Goal: Complete application form: Complete application form

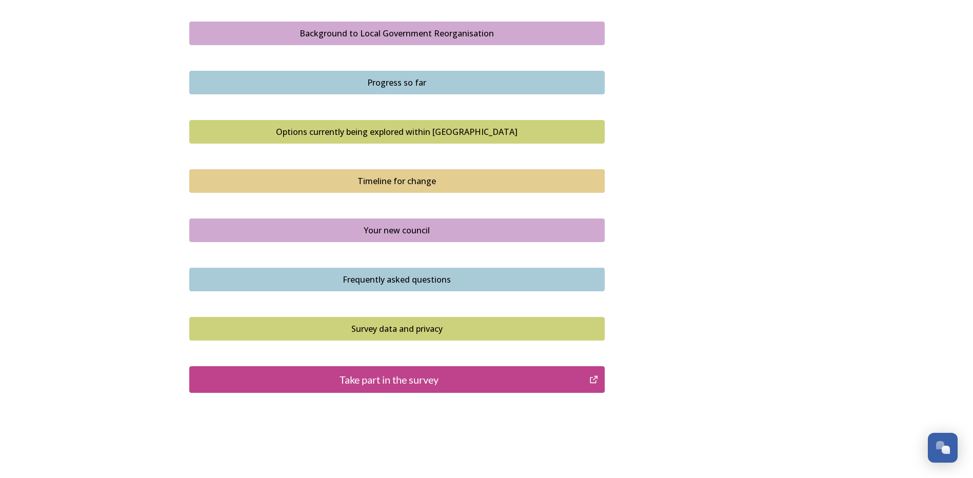
scroll to position [626, 0]
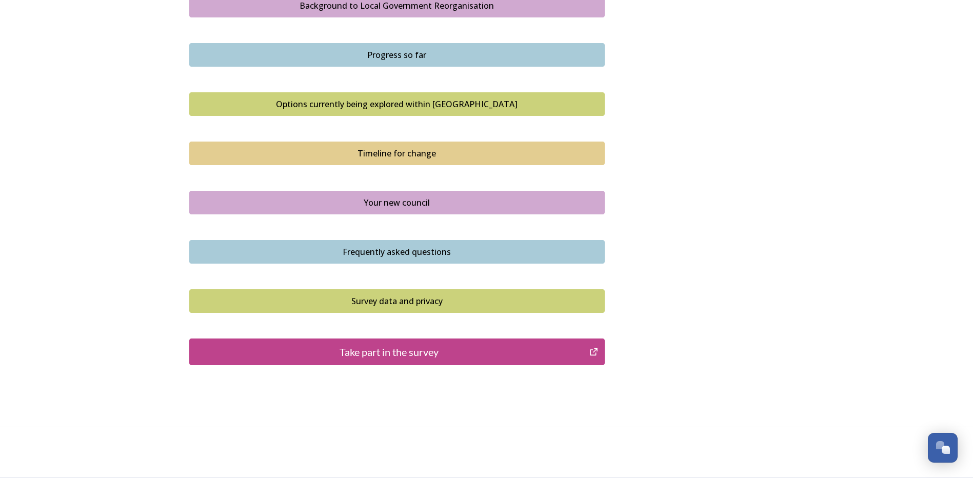
click at [417, 355] on div "Take part in the survey" at bounding box center [389, 351] width 389 height 15
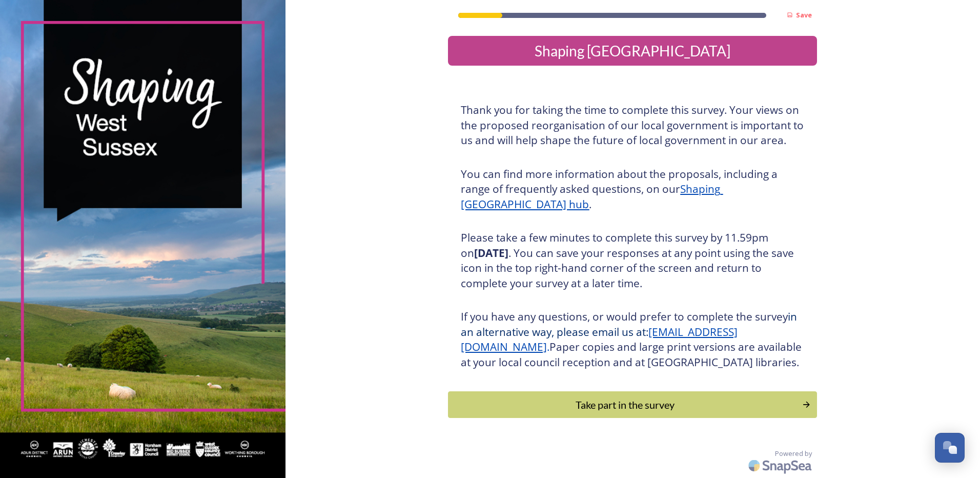
scroll to position [15, 0]
click at [672, 408] on div "Take part in the survey" at bounding box center [625, 404] width 347 height 15
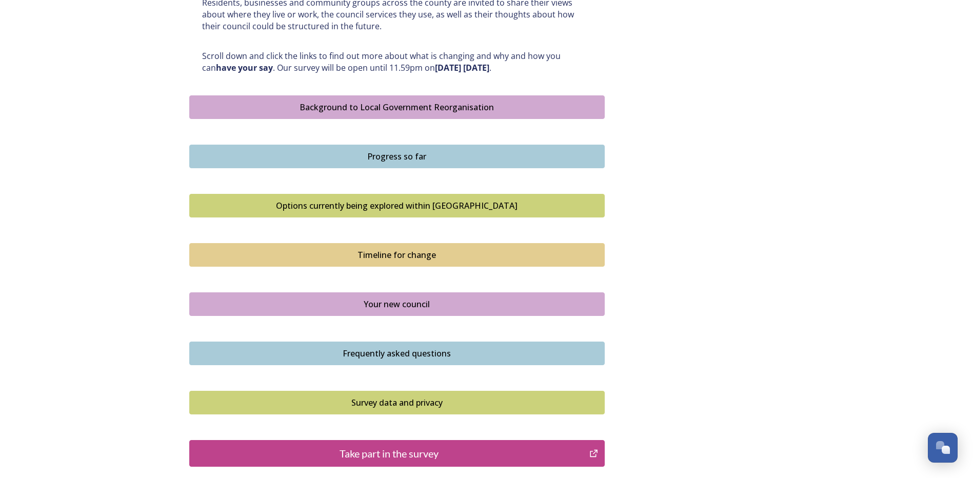
scroll to position [626, 0]
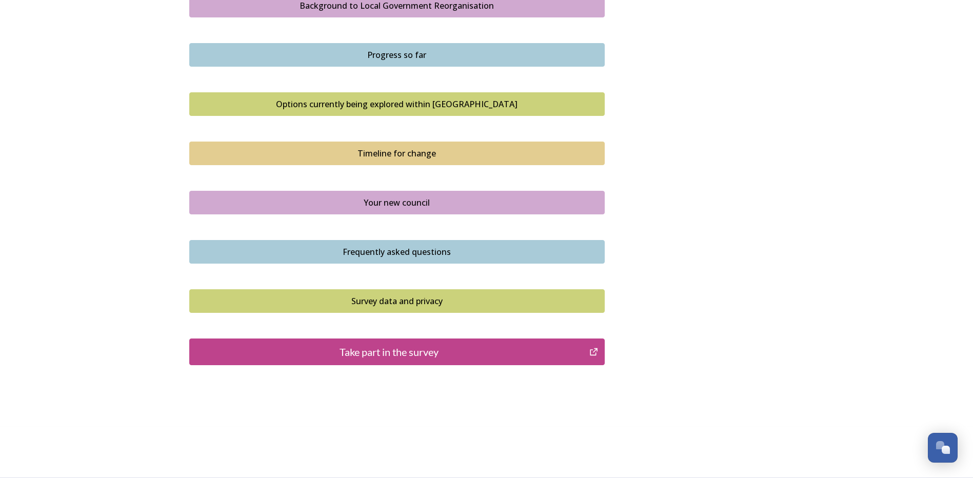
click at [417, 358] on div "Take part in the survey" at bounding box center [389, 351] width 389 height 15
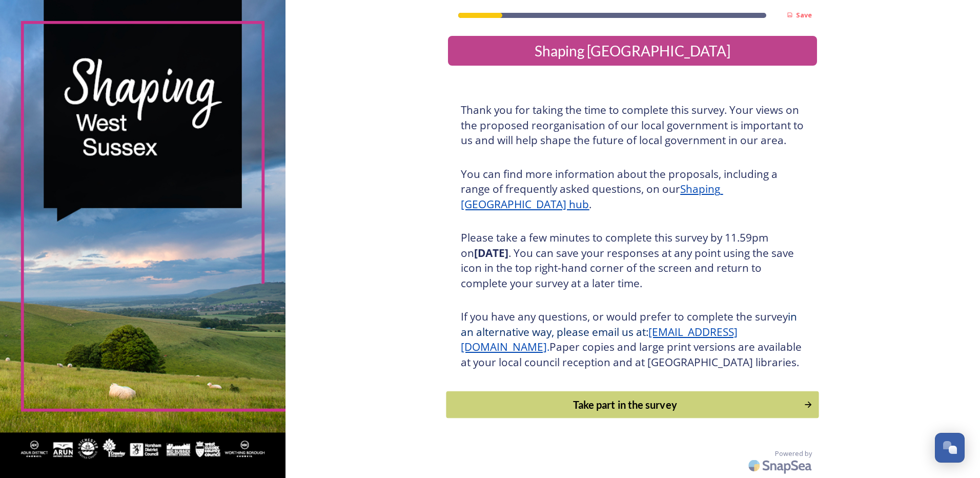
scroll to position [15, 0]
click at [655, 404] on div "Take part in the survey" at bounding box center [625, 404] width 347 height 15
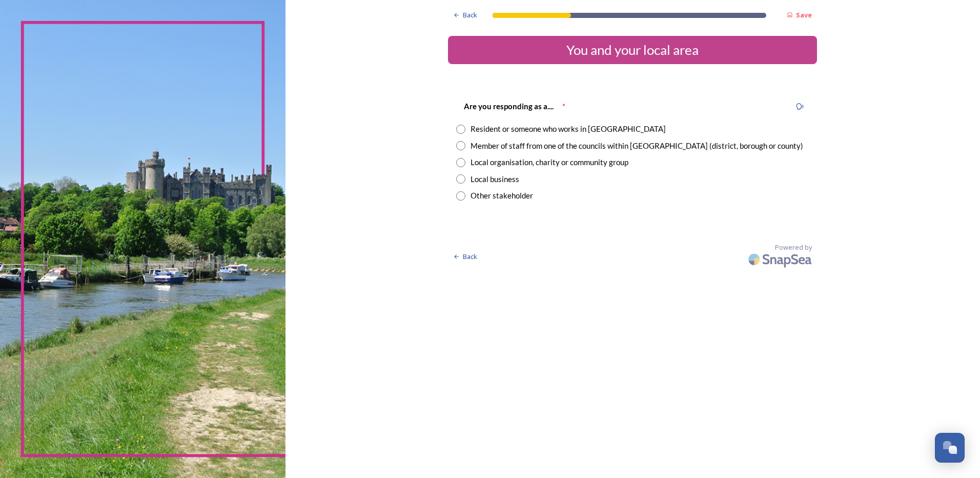
click at [540, 149] on div "Member of staff from one of the councils within [GEOGRAPHIC_DATA] (district, bo…" at bounding box center [637, 146] width 333 height 12
radio input "true"
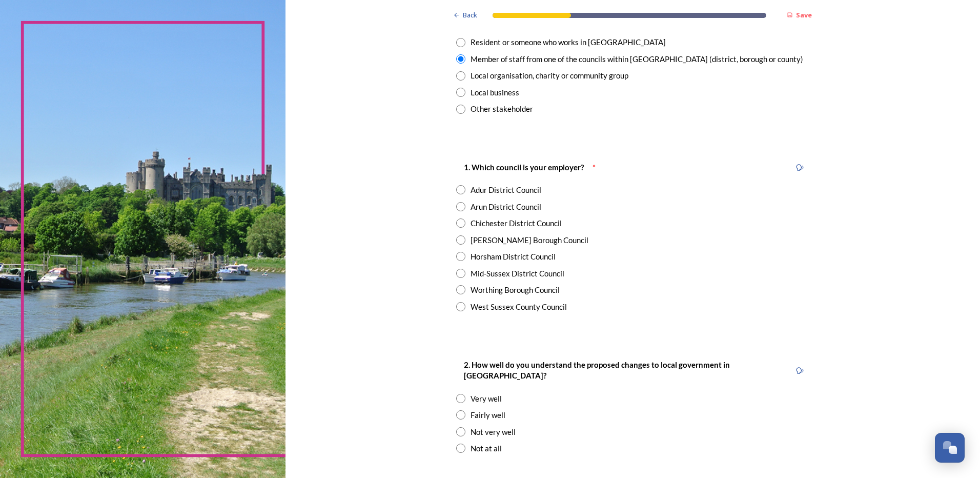
scroll to position [103, 0]
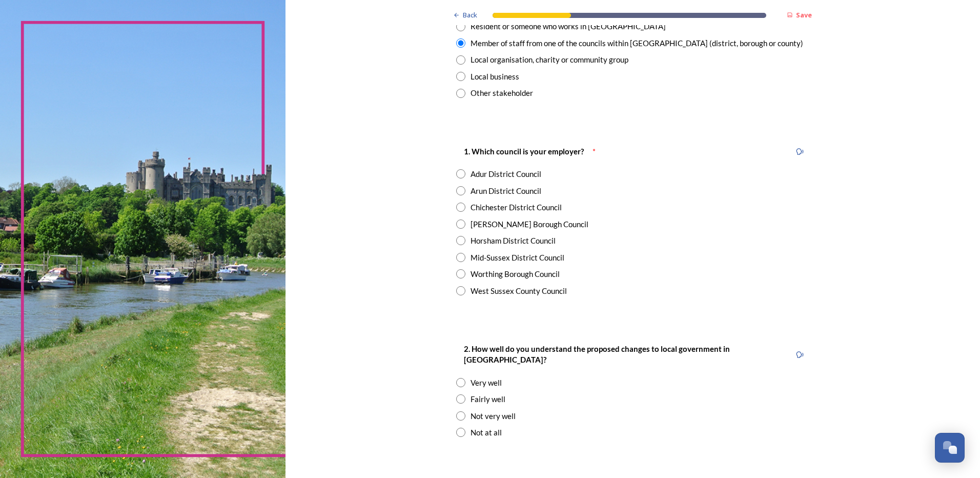
click at [544, 290] on div "West Sussex County Council" at bounding box center [519, 291] width 96 height 12
radio input "true"
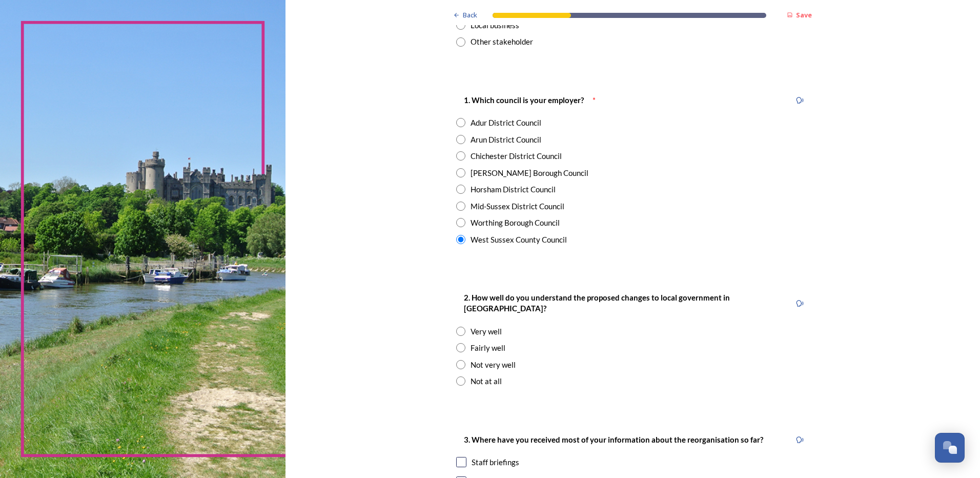
scroll to position [205, 0]
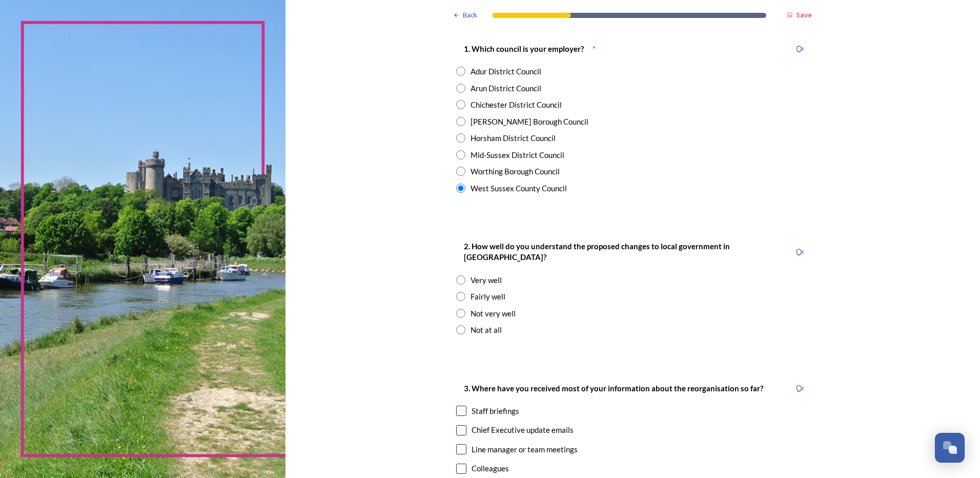
click at [482, 291] on div "Fairly well" at bounding box center [488, 297] width 35 height 12
radio input "true"
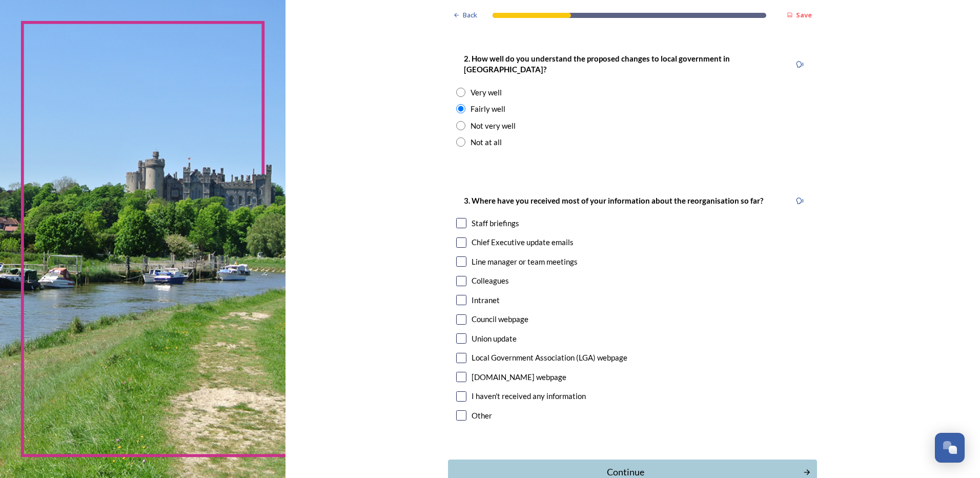
scroll to position [410, 0]
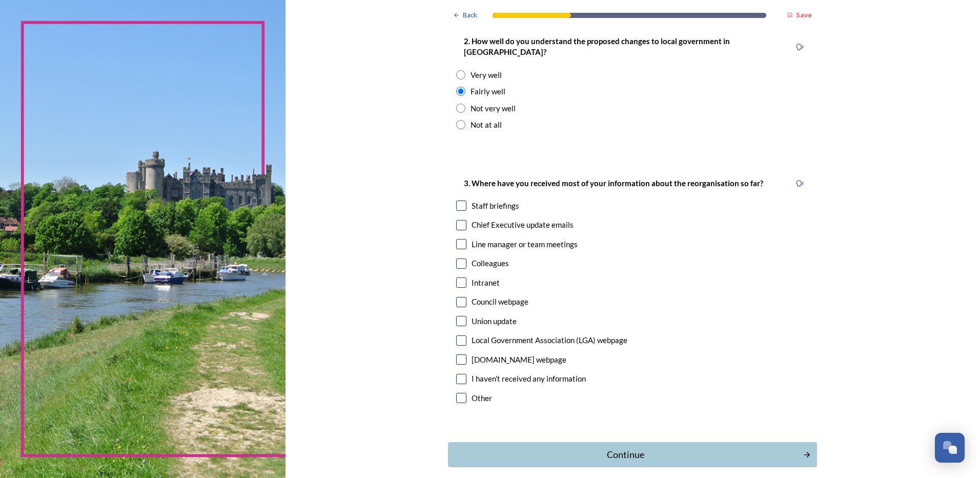
click at [504, 296] on div "Council webpage" at bounding box center [500, 302] width 57 height 12
checkbox input "true"
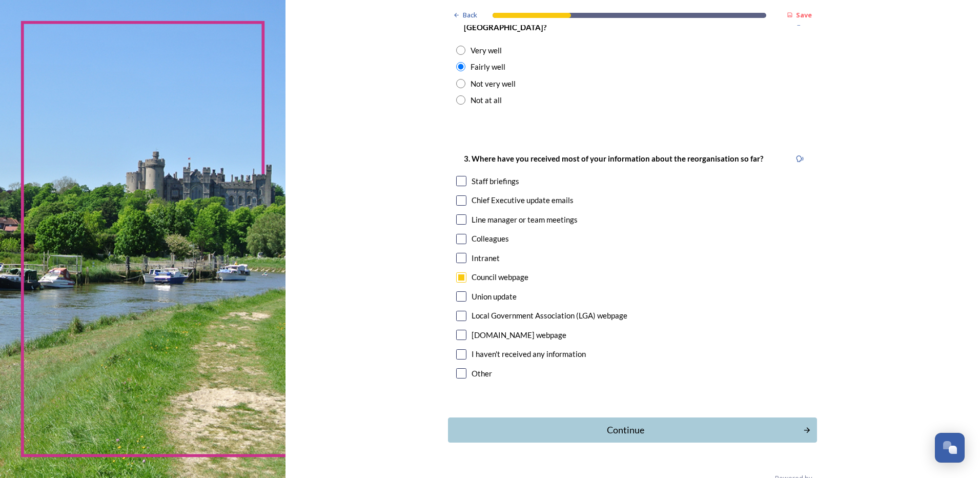
scroll to position [448, 0]
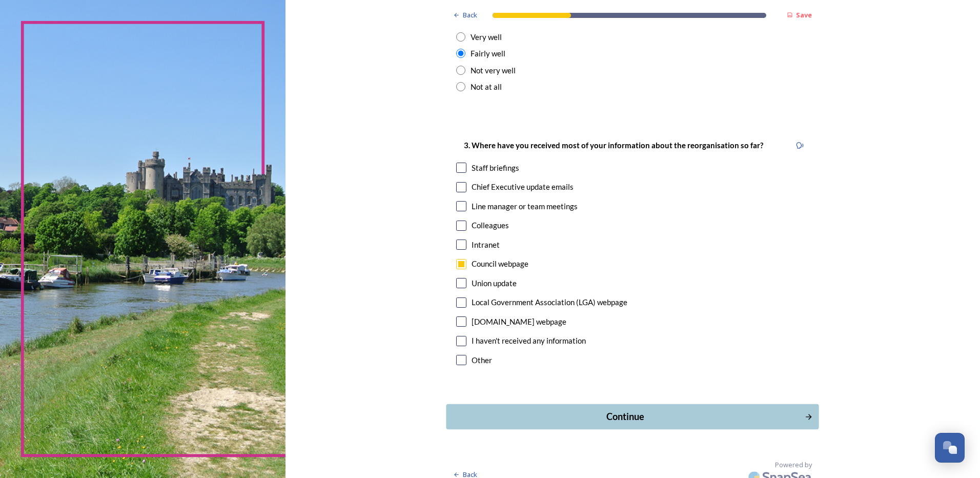
click at [642, 410] on div "Continue" at bounding box center [625, 417] width 347 height 14
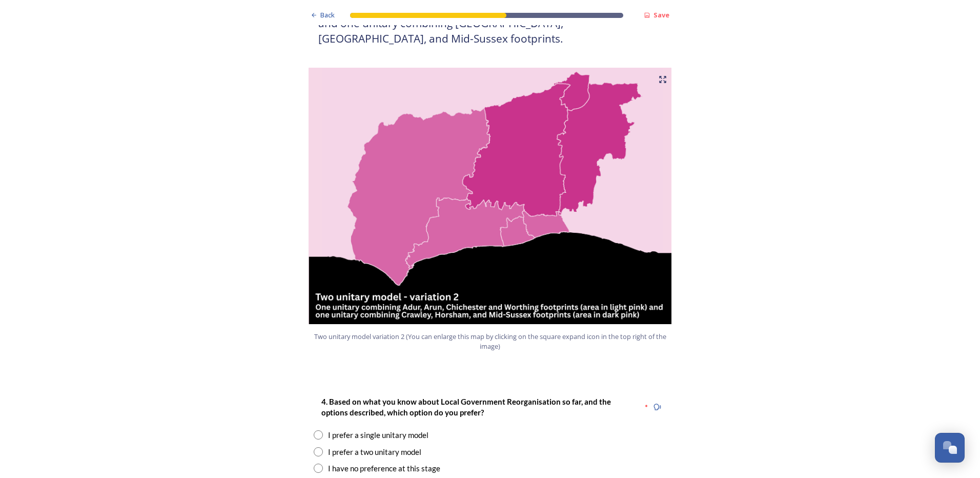
scroll to position [1231, 0]
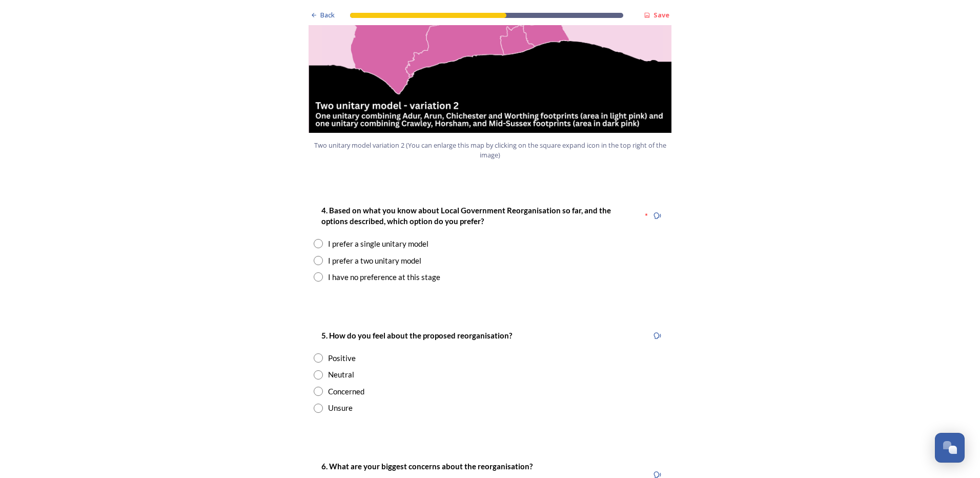
click at [431, 260] on div "4. Based on what you know about Local Government Reorganisation so far, and the…" at bounding box center [490, 243] width 369 height 99
click at [427, 256] on div "4. Based on what you know about Local Government Reorganisation so far, and the…" at bounding box center [490, 243] width 369 height 99
click at [397, 271] on div "I have no preference at this stage" at bounding box center [384, 277] width 112 height 12
radio input "true"
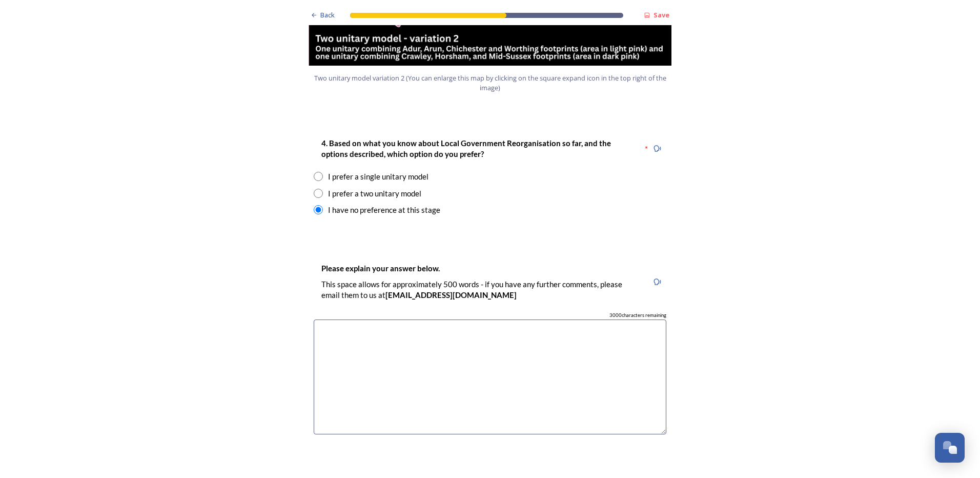
scroll to position [1333, 0]
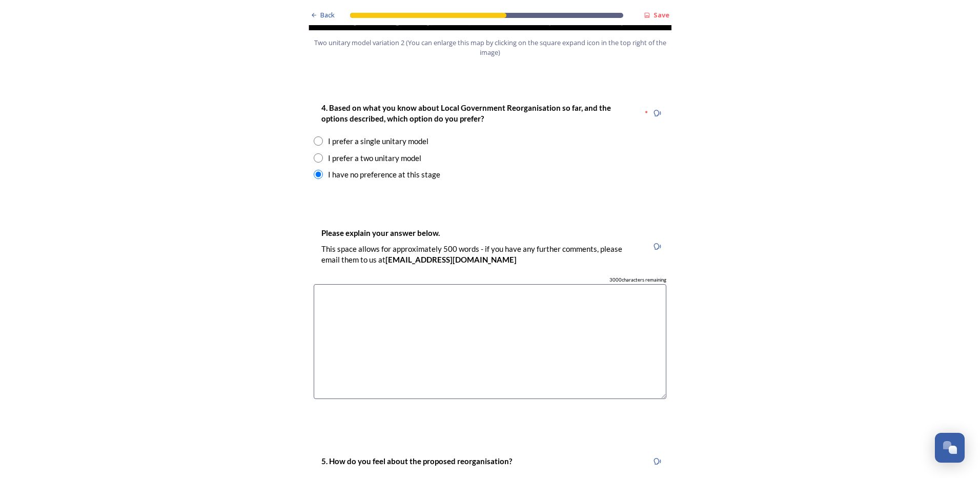
click at [391, 284] on textarea at bounding box center [490, 341] width 353 height 115
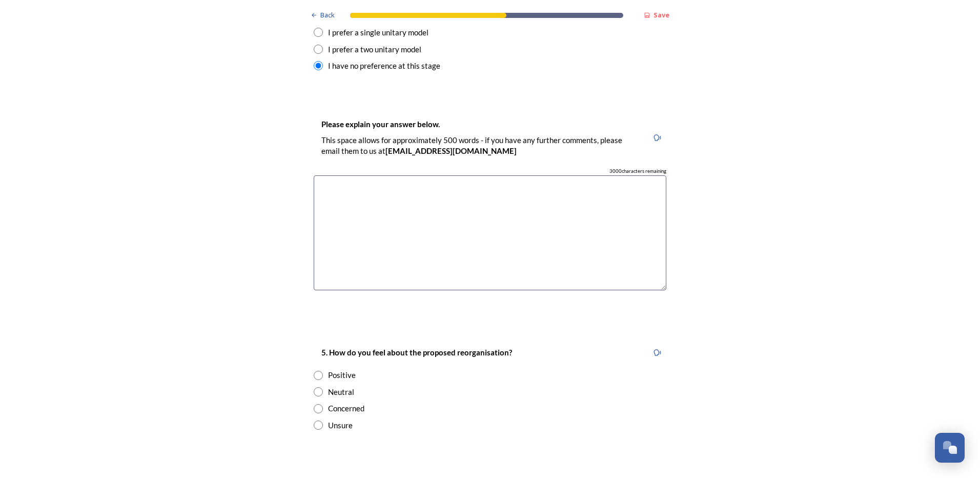
scroll to position [1538, 0]
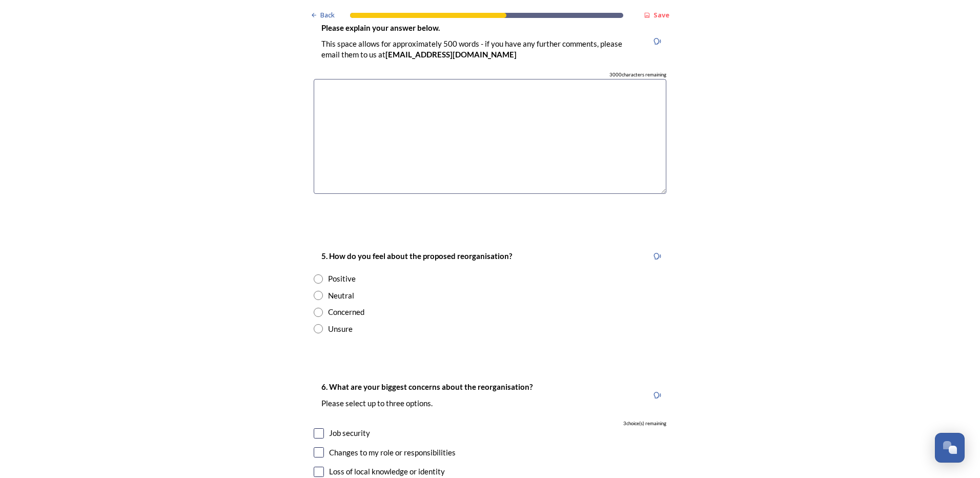
drag, startPoint x: 360, startPoint y: 289, endPoint x: 356, endPoint y: 285, distance: 6.2
click at [356, 285] on div "5. How do you feel about the proposed reorganisation? Positive Neutral Concerne…" at bounding box center [490, 291] width 369 height 105
click at [355, 306] on div "Concerned" at bounding box center [346, 312] width 36 height 12
radio input "true"
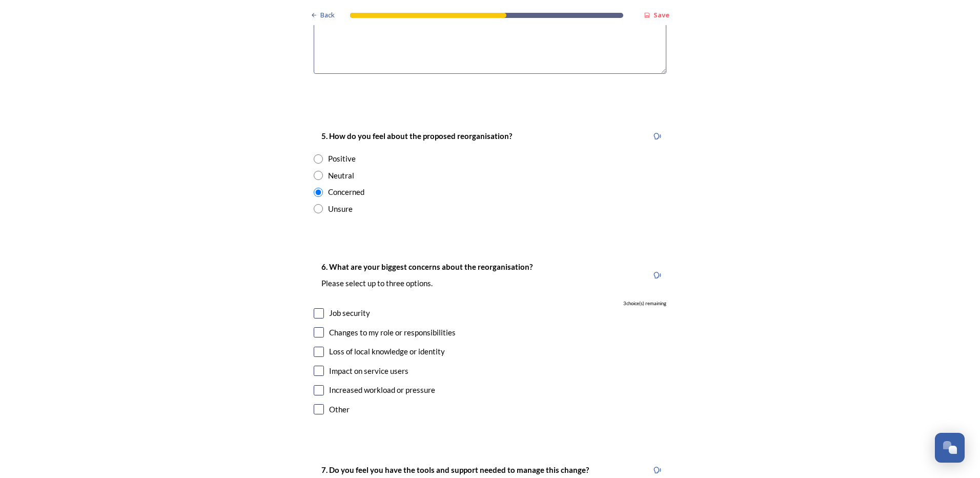
scroll to position [1743, 0]
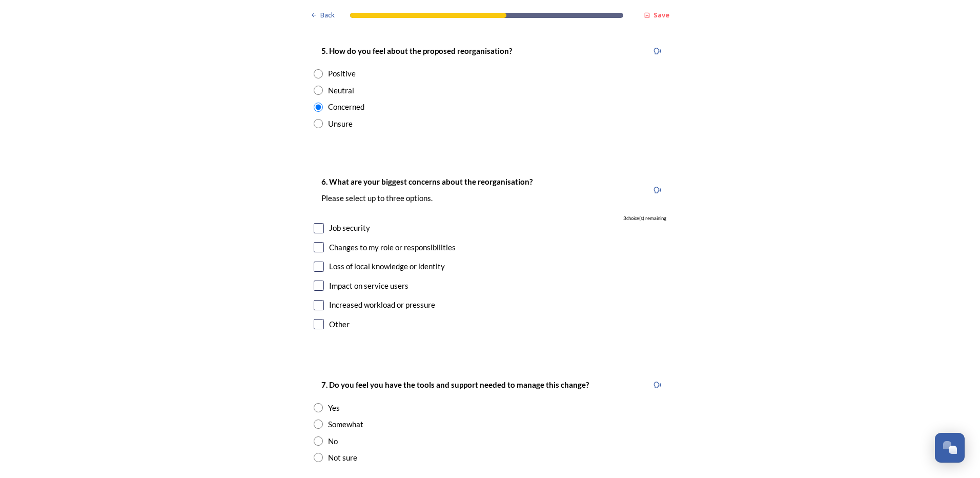
click at [353, 222] on div "Job security" at bounding box center [349, 228] width 41 height 12
checkbox input "true"
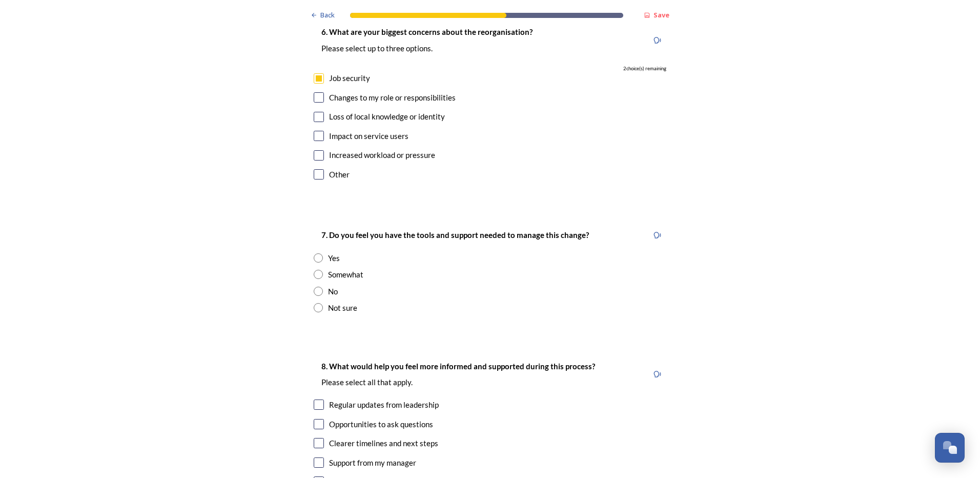
scroll to position [1897, 0]
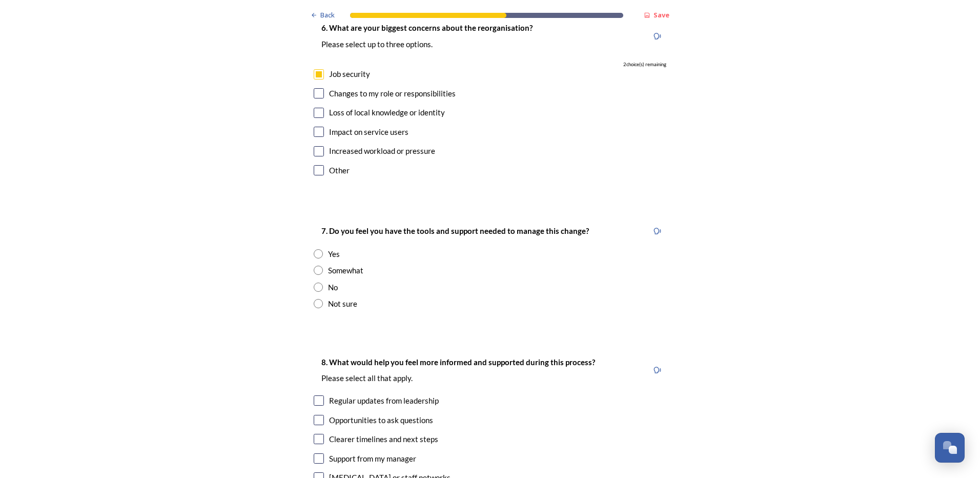
click at [331, 298] on div "Not sure" at bounding box center [342, 304] width 29 height 12
radio input "true"
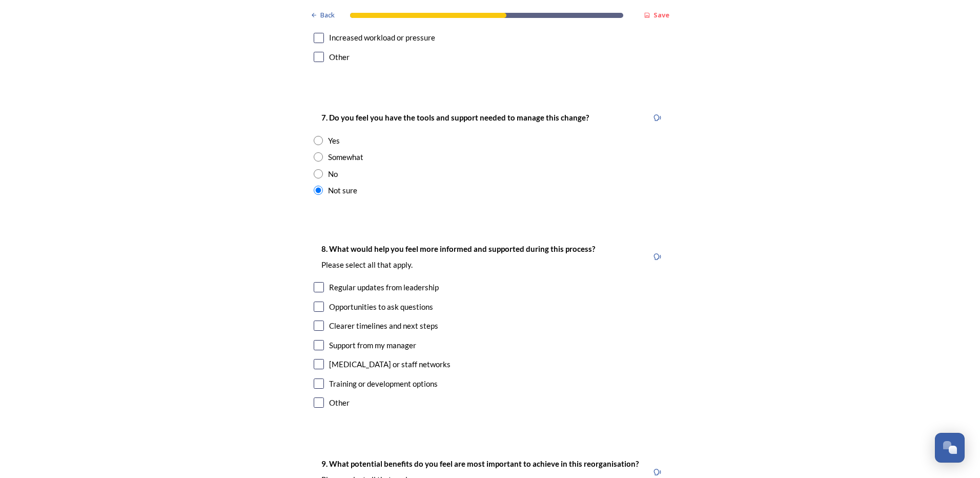
scroll to position [2051, 0]
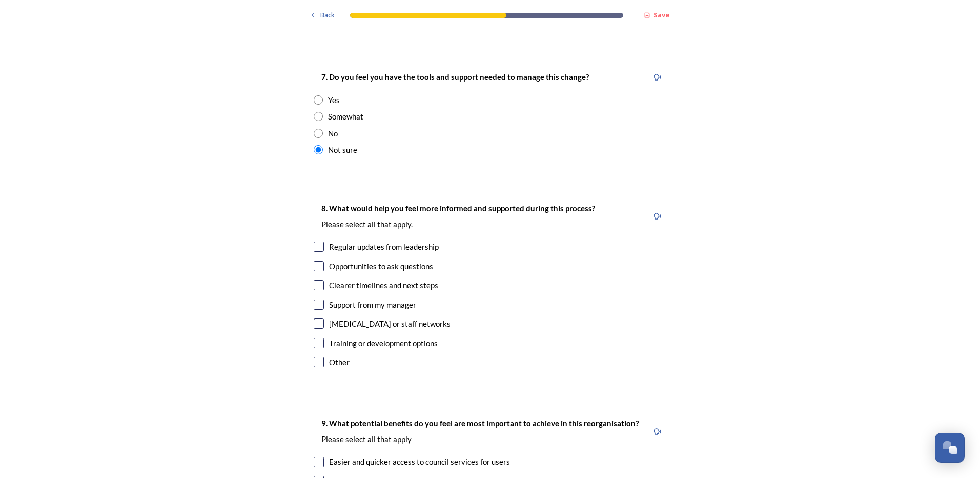
click at [427, 241] on div "Regular updates from leadership" at bounding box center [384, 247] width 110 height 12
checkbox input "true"
drag, startPoint x: 415, startPoint y: 243, endPoint x: 409, endPoint y: 252, distance: 10.7
click at [415, 243] on div "8. What would help you feel more informed and supported during this process? Pl…" at bounding box center [490, 286] width 369 height 189
click at [407, 279] on div "Clearer timelines and next steps" at bounding box center [383, 285] width 109 height 12
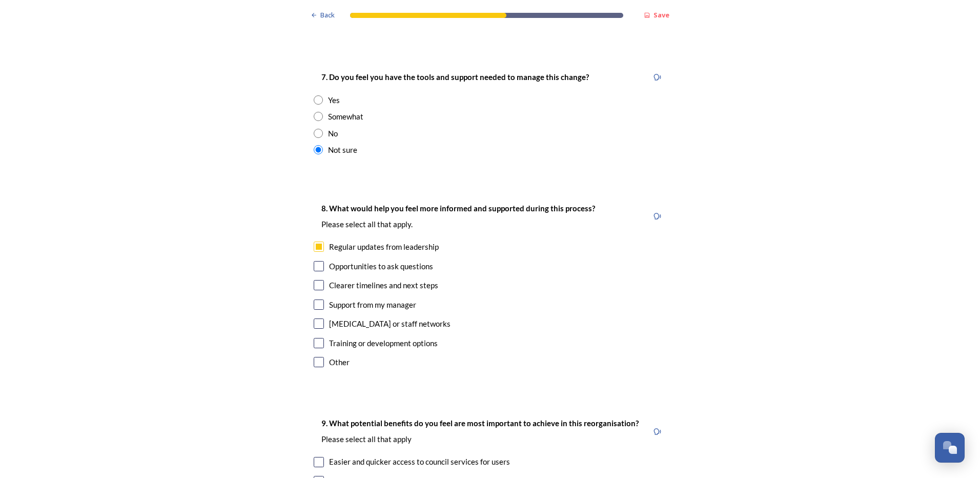
checkbox input "true"
click at [404, 260] on div "Opportunities to ask questions" at bounding box center [381, 266] width 104 height 12
checkbox input "true"
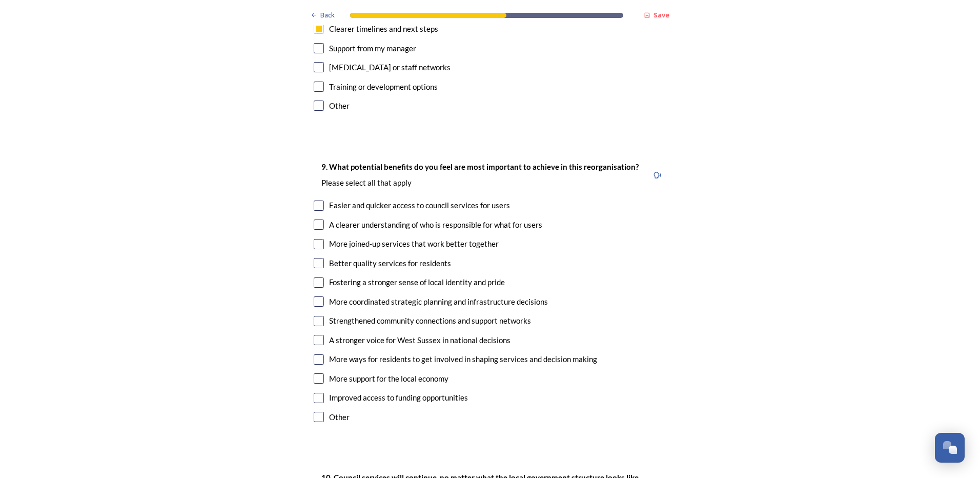
scroll to position [2359, 0]
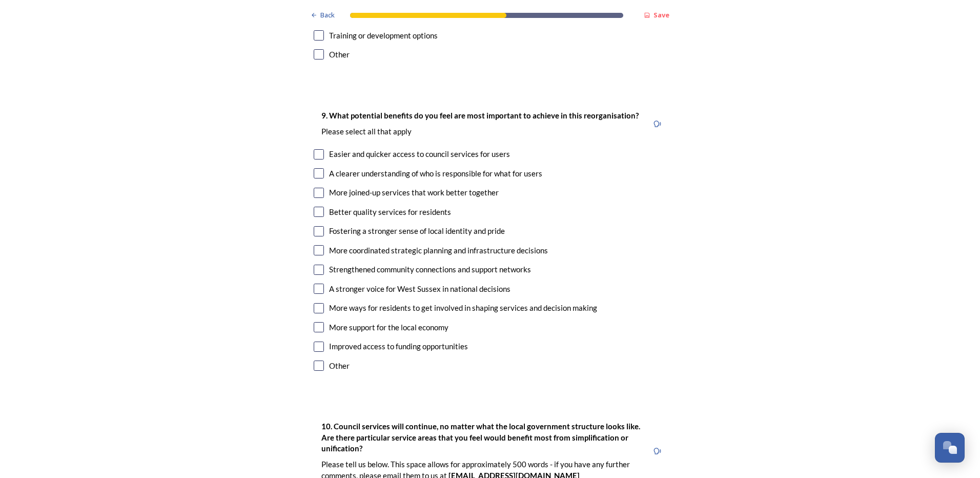
click at [455, 148] on div "Easier and quicker access to council services for users" at bounding box center [419, 154] width 181 height 12
checkbox input "false"
click at [450, 187] on div "More joined-up services that work better together" at bounding box center [414, 193] width 170 height 12
checkbox input "true"
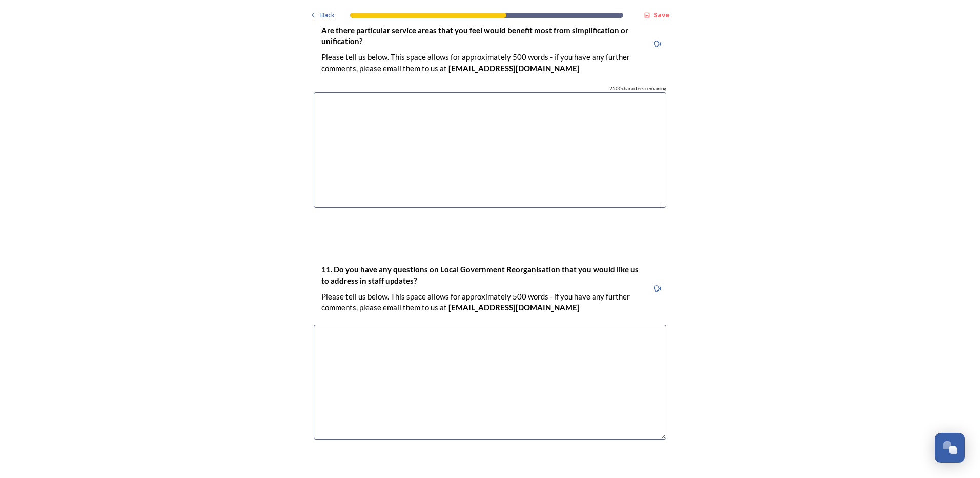
scroll to position [2820, 0]
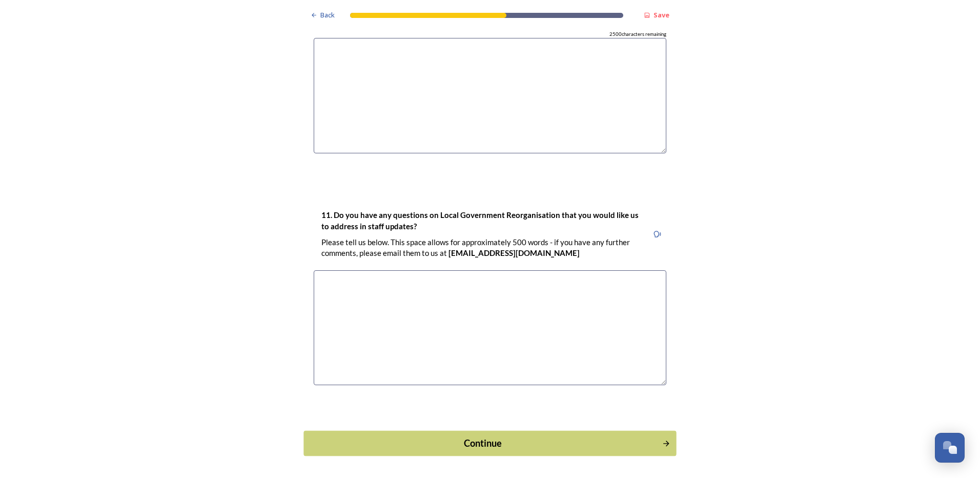
click at [519, 431] on button "Continue" at bounding box center [490, 443] width 373 height 25
